Goal: Find contact information: Obtain details needed to contact an individual or organization

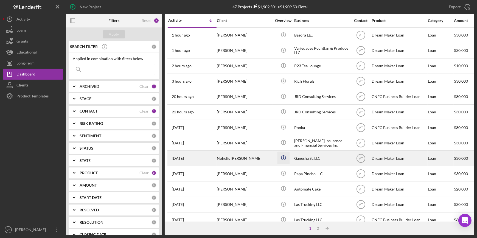
click at [278, 159] on icon "Icon/Info" at bounding box center [283, 158] width 12 height 12
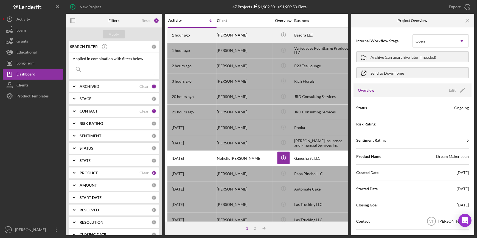
drag, startPoint x: 467, startPoint y: 19, endPoint x: 426, endPoint y: 33, distance: 43.9
click at [466, 20] on icon "Icon/Menu Close" at bounding box center [468, 21] width 12 height 12
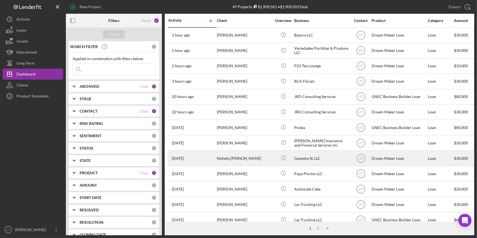
click at [234, 154] on div "Nohelis [PERSON_NAME]" at bounding box center [244, 158] width 55 height 15
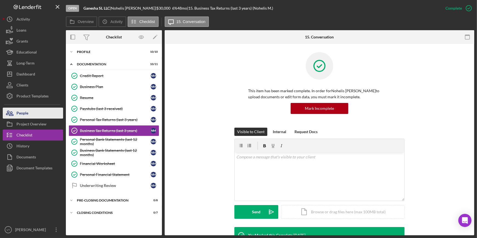
click at [48, 115] on button "People" at bounding box center [33, 113] width 60 height 11
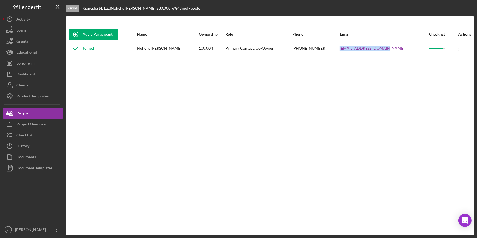
drag, startPoint x: 405, startPoint y: 49, endPoint x: 354, endPoint y: 54, distance: 50.5
click at [354, 54] on tr "Joined Nohelis [PERSON_NAME] 100.00% Primary Contact, Co-Owner [PHONE_NUMBER] […" at bounding box center [270, 48] width 403 height 15
copy tr "[EMAIL_ADDRESS][DOMAIN_NAME]"
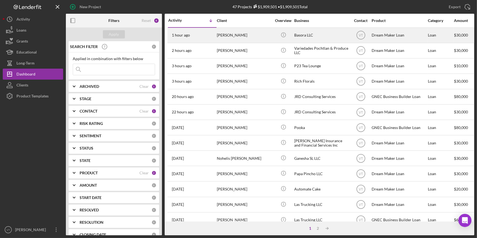
click at [225, 36] on div "[PERSON_NAME]" at bounding box center [244, 35] width 55 height 15
